Goal: Task Accomplishment & Management: Use online tool/utility

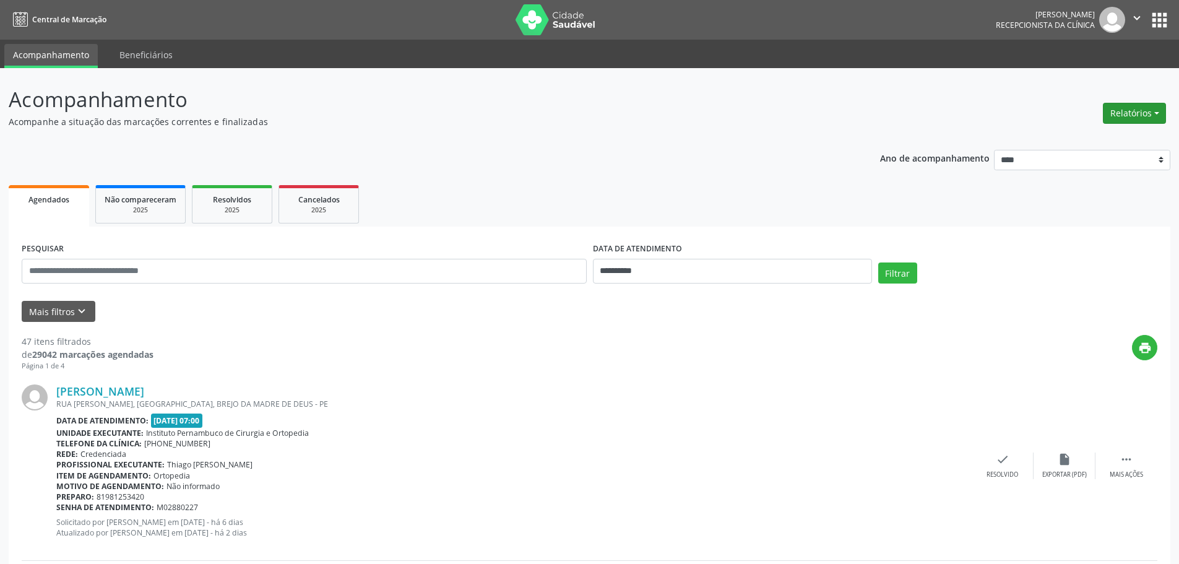
click at [1113, 119] on button "Relatórios" at bounding box center [1133, 113] width 63 height 21
click at [1091, 139] on link "Agendamentos" at bounding box center [1099, 139] width 133 height 17
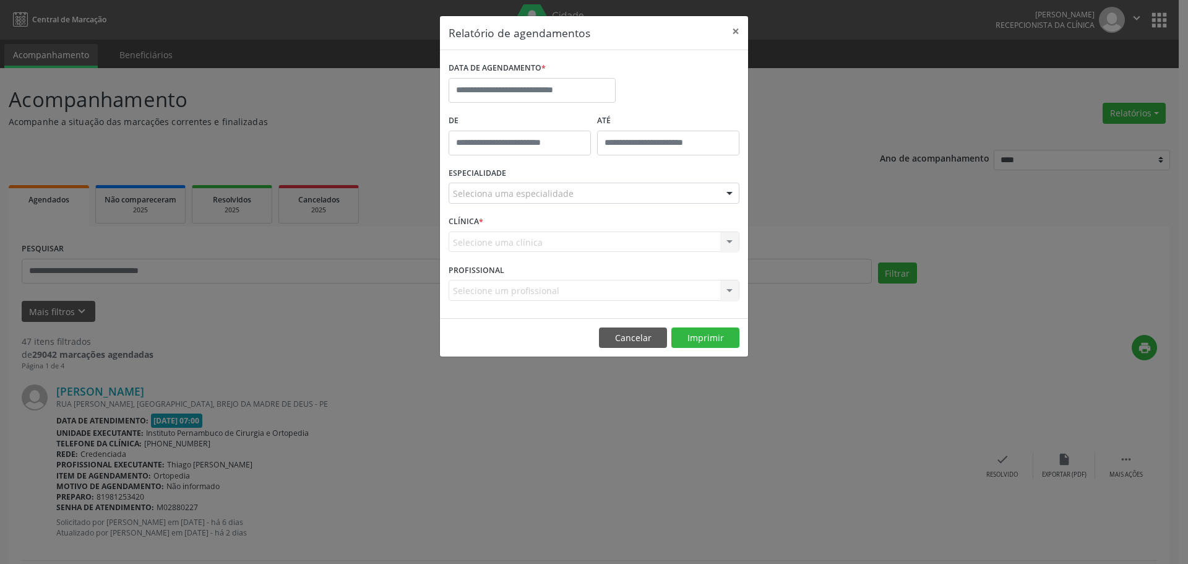
click at [567, 74] on div "DATA DE AGENDAMENTO *" at bounding box center [532, 68] width 167 height 19
click at [567, 85] on input "text" at bounding box center [532, 90] width 167 height 25
click at [597, 230] on span "22" at bounding box center [598, 229] width 24 height 24
type input "**********"
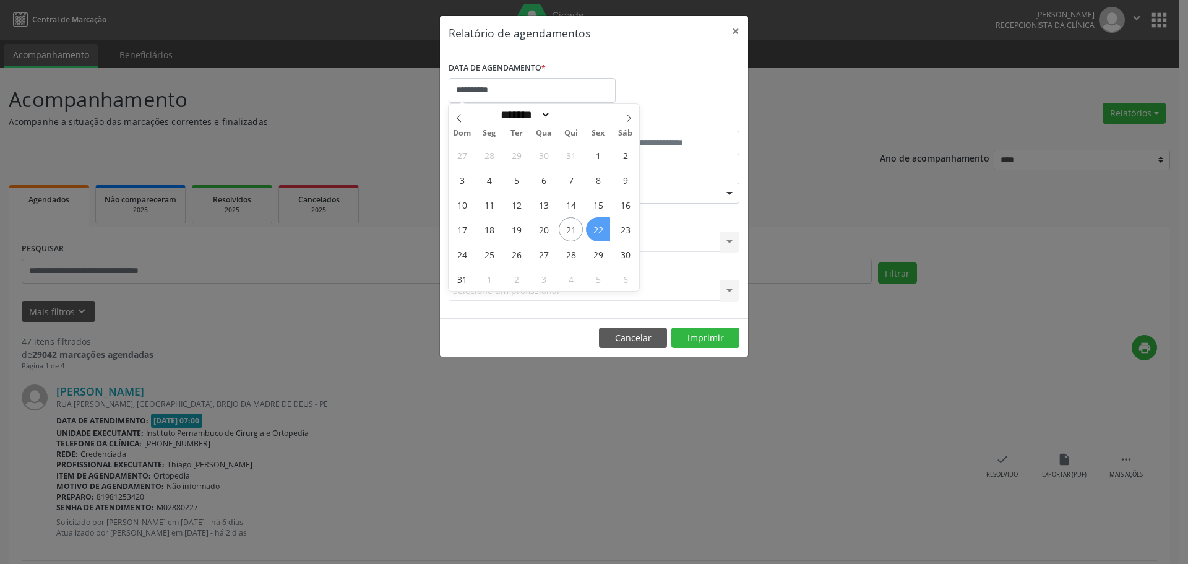
click at [597, 230] on span "22" at bounding box center [598, 229] width 24 height 24
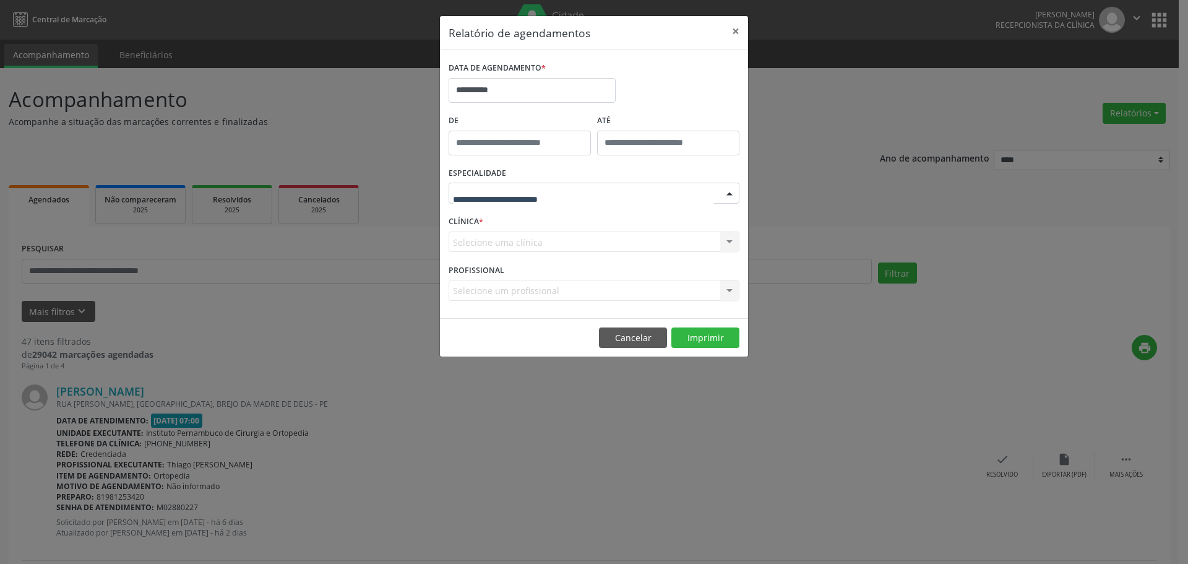
click at [581, 191] on div at bounding box center [594, 193] width 291 height 21
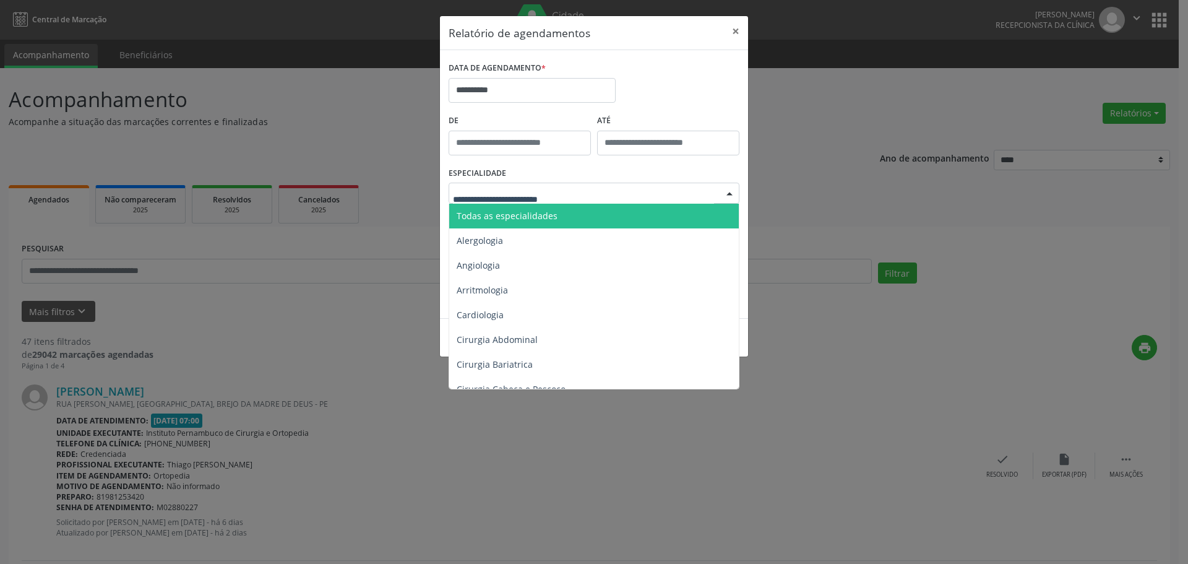
click at [562, 205] on span "Todas as especialidades" at bounding box center [594, 216] width 291 height 25
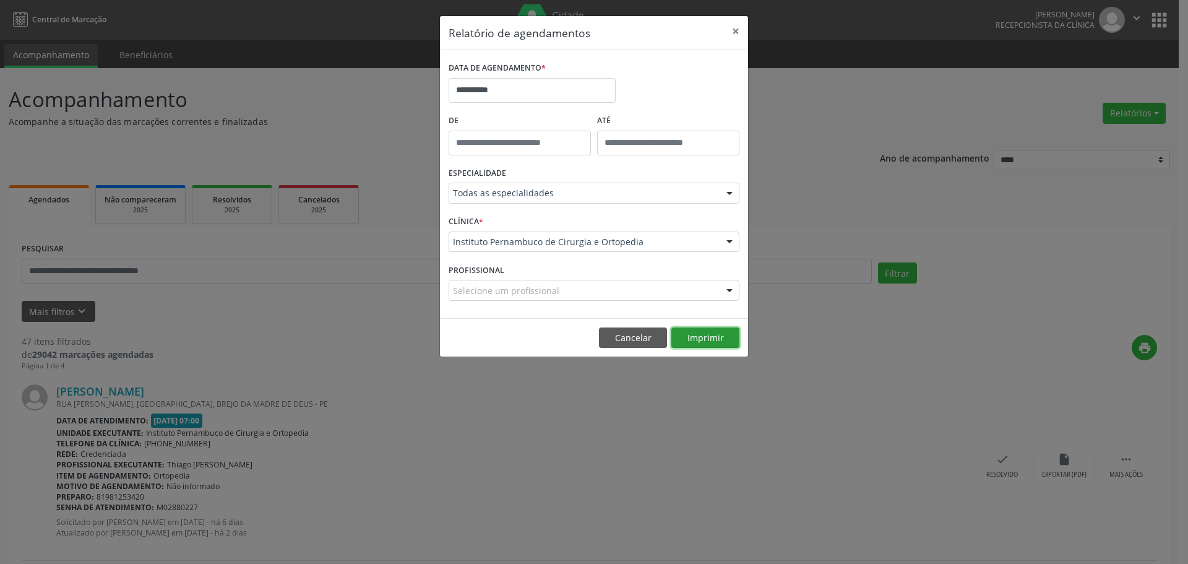
click at [718, 336] on button "Imprimir" at bounding box center [705, 337] width 68 height 21
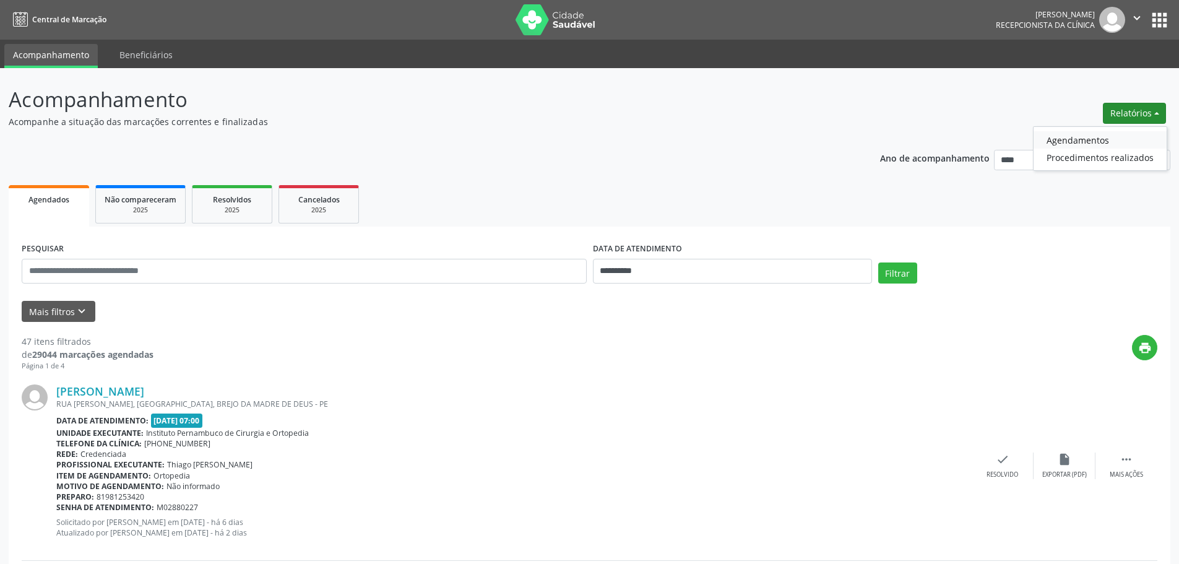
click at [1098, 140] on link "Agendamentos" at bounding box center [1099, 139] width 133 height 17
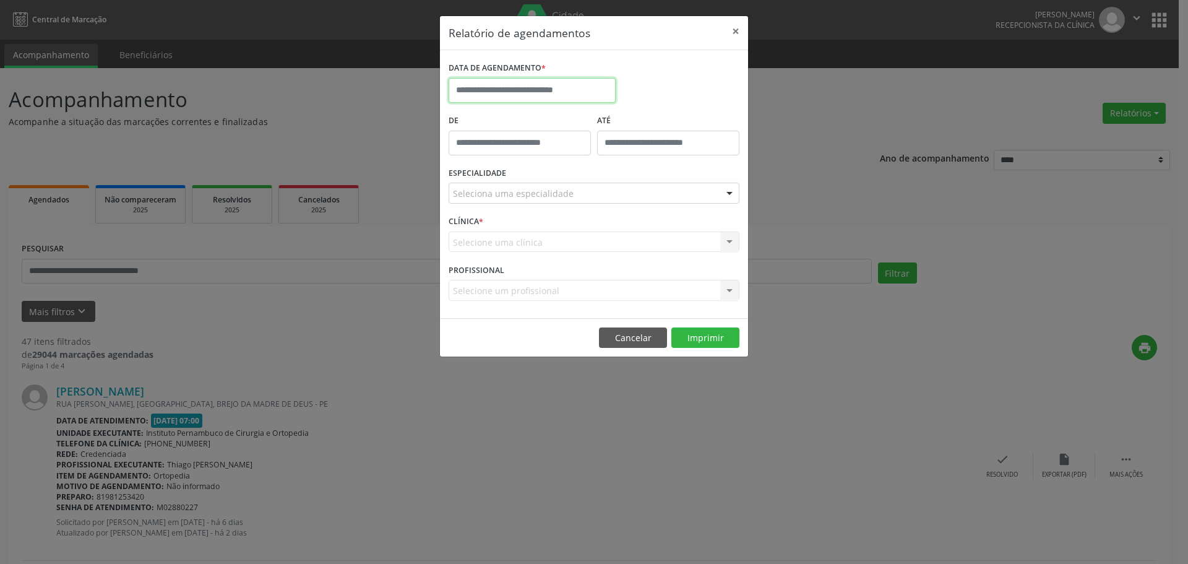
click at [602, 100] on input "text" at bounding box center [532, 90] width 167 height 25
click at [593, 231] on span "22" at bounding box center [598, 229] width 24 height 24
type input "**********"
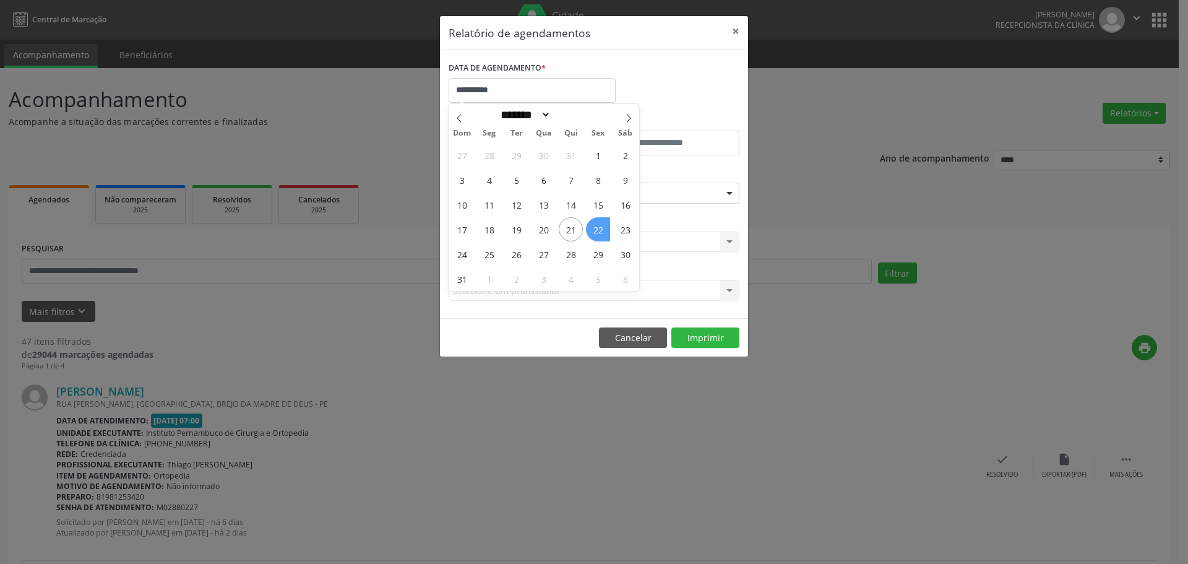
click at [593, 231] on span "22" at bounding box center [598, 229] width 24 height 24
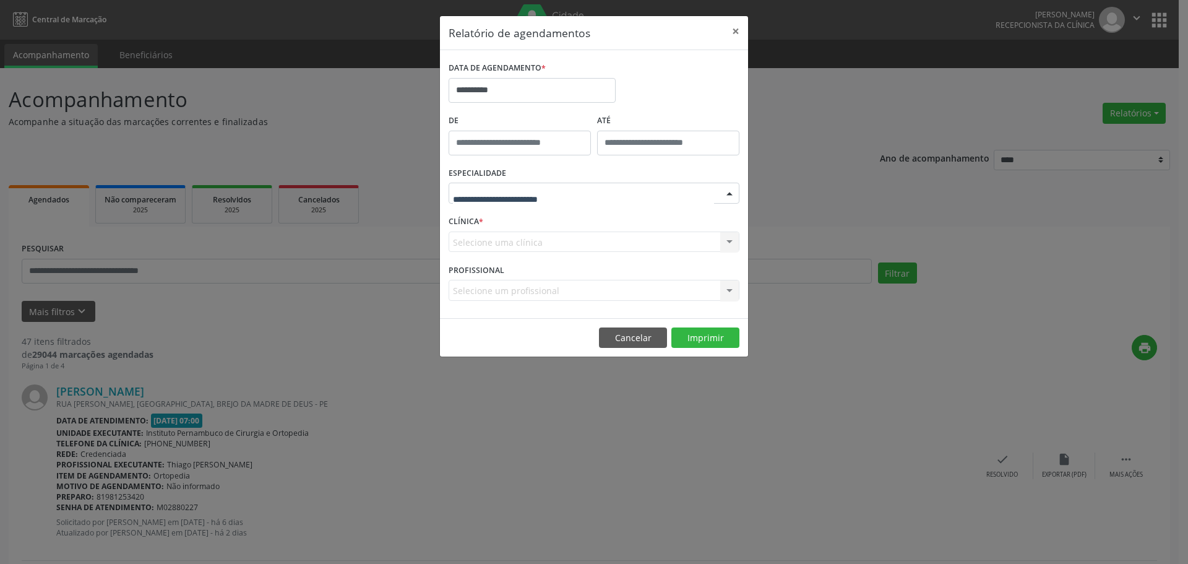
click at [604, 195] on div at bounding box center [594, 193] width 291 height 21
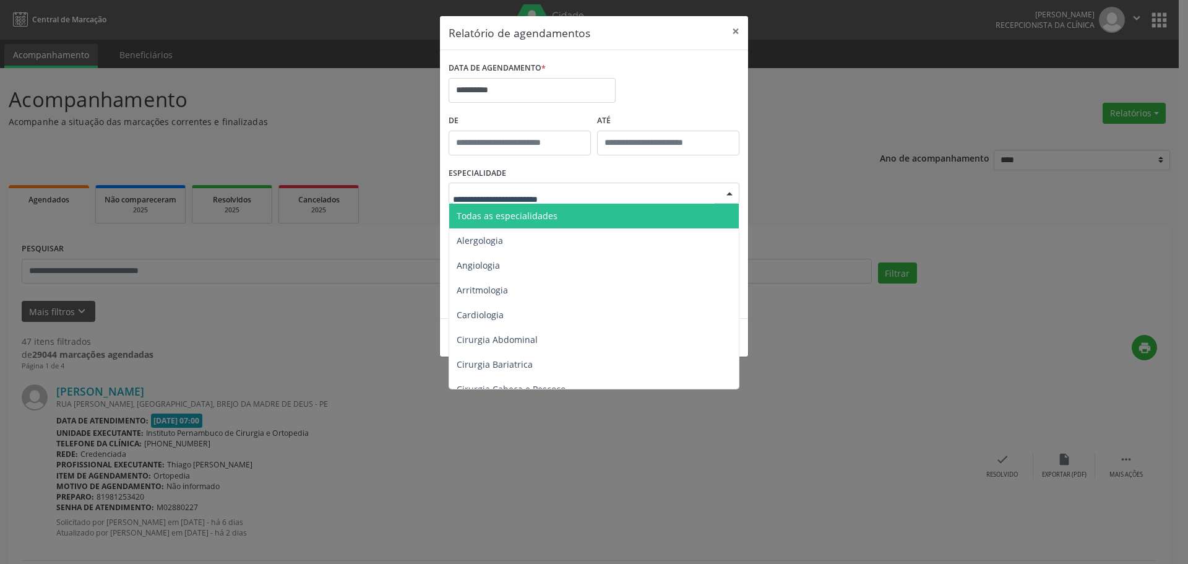
click at [585, 207] on span "Todas as especialidades" at bounding box center [594, 216] width 291 height 25
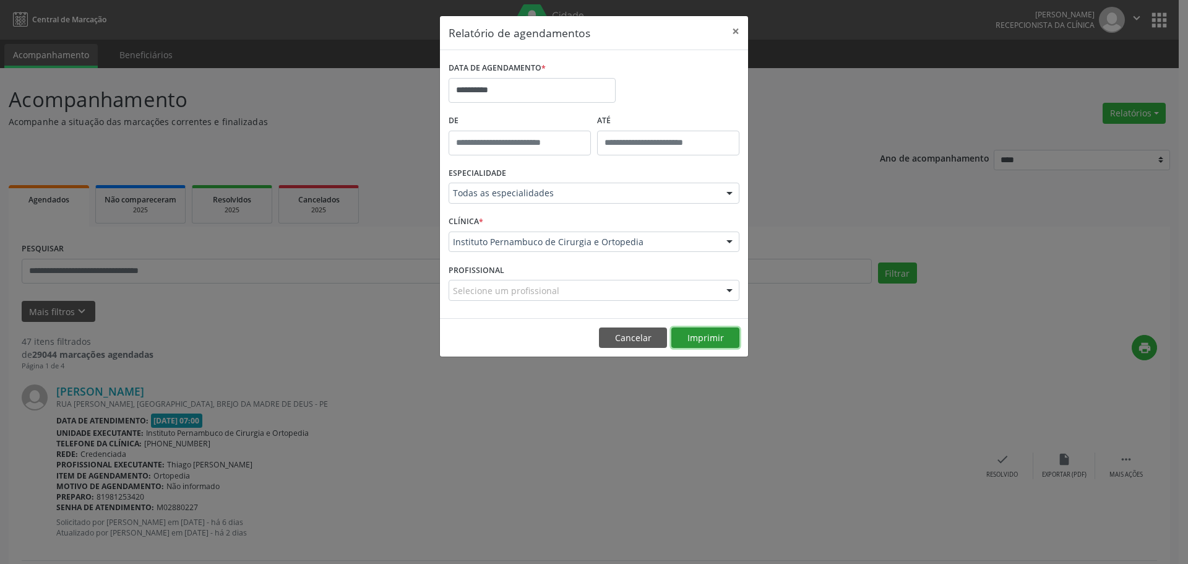
click at [692, 334] on button "Imprimir" at bounding box center [705, 337] width 68 height 21
